Goal: Navigation & Orientation: Find specific page/section

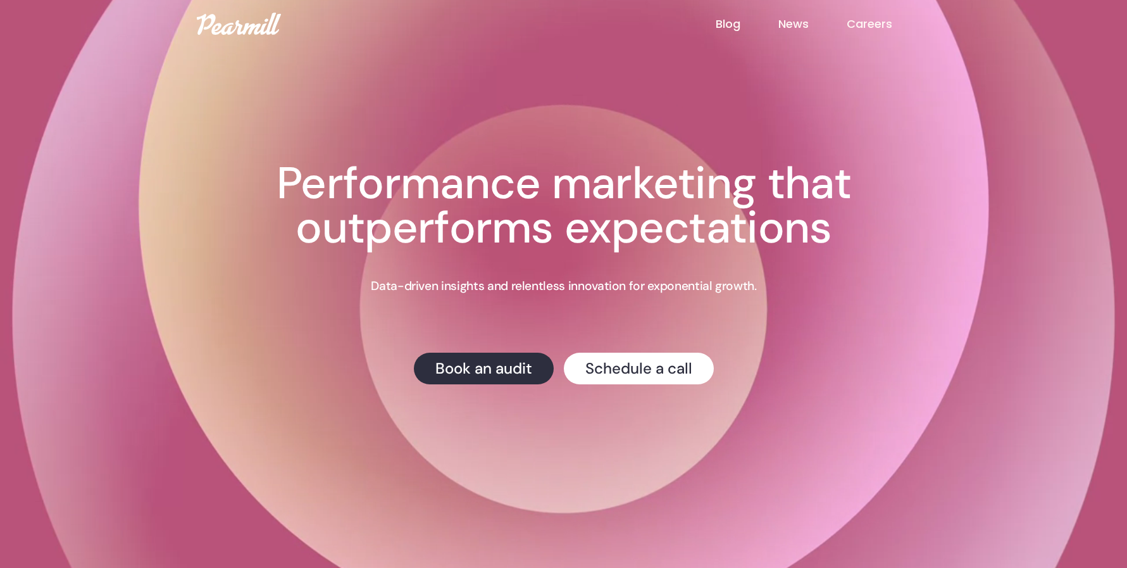
click at [842, 24] on link "News" at bounding box center [812, 24] width 68 height 16
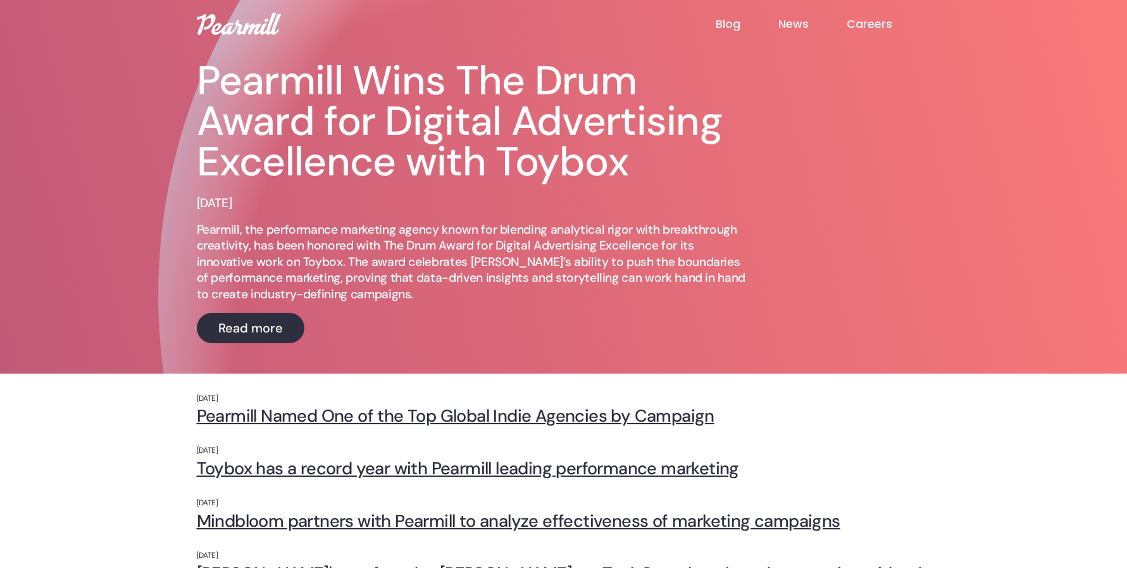
click at [871, 23] on link "Careers" at bounding box center [889, 23] width 84 height 15
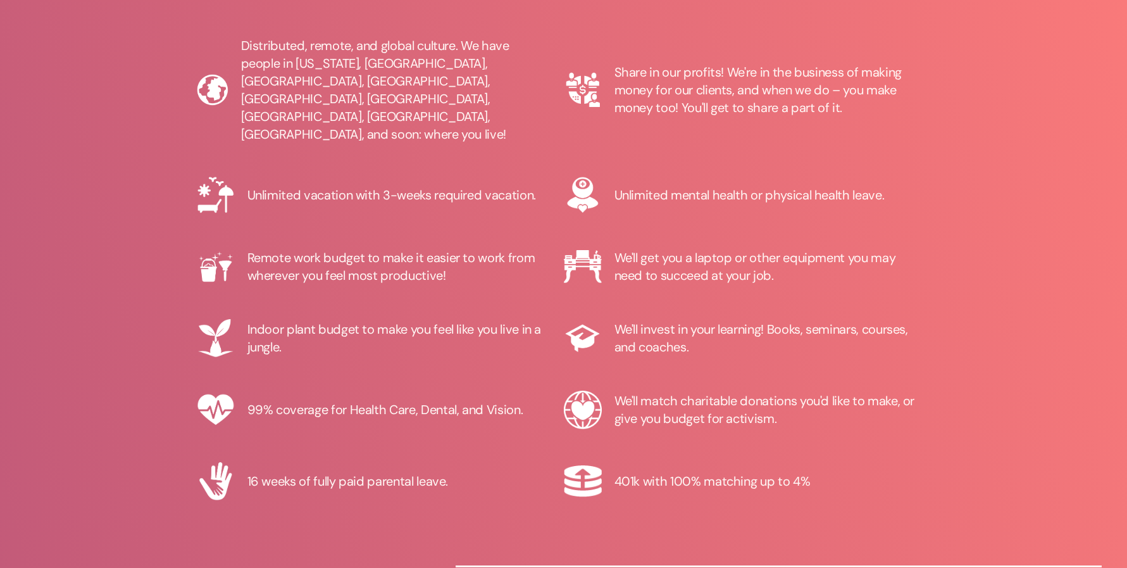
scroll to position [1379, 0]
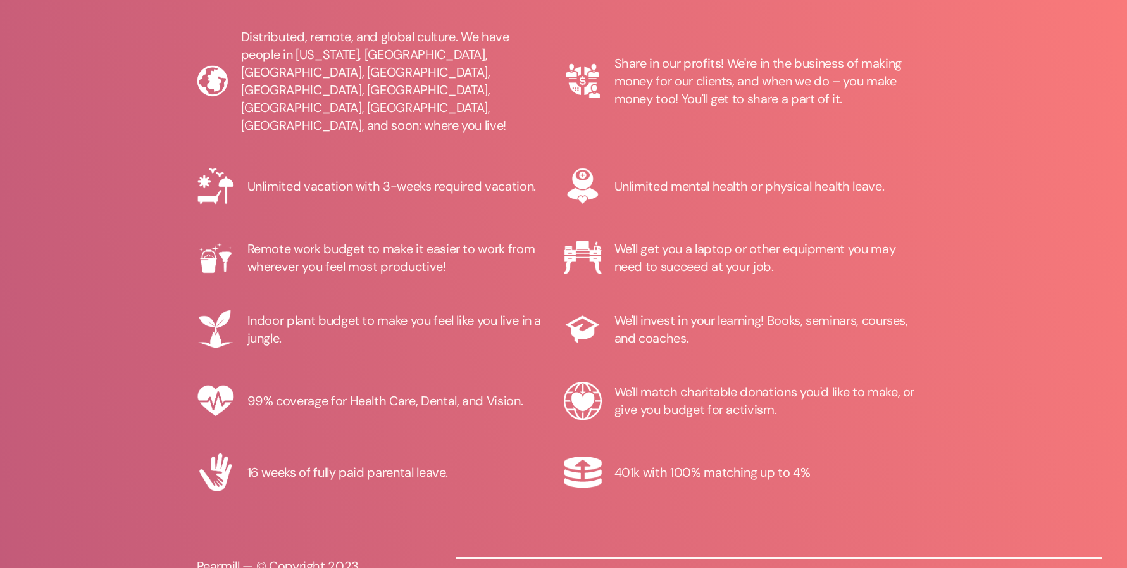
click at [782, 177] on div "Unlimited mental health or physical health leave." at bounding box center [749, 186] width 270 height 18
click at [784, 177] on div "Unlimited mental health or physical health leave." at bounding box center [749, 186] width 270 height 18
click at [821, 240] on div "We'll get you a laptop or other equipment you may need to succeed at your job." at bounding box center [766, 257] width 304 height 35
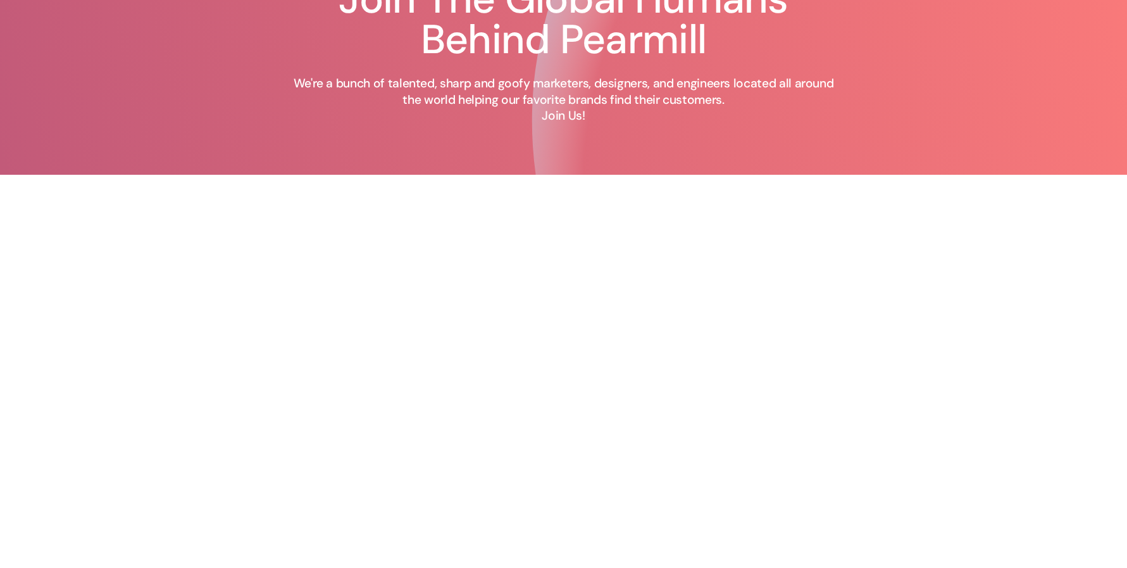
scroll to position [0, 0]
